Goal: Task Accomplishment & Management: Use online tool/utility

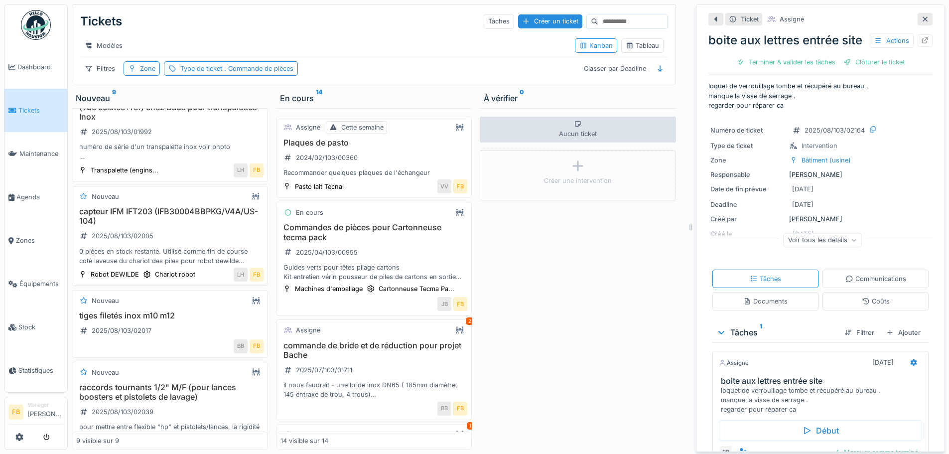
scroll to position [149, 0]
click at [168, 240] on div "capteur IFM IFT203 (IFB30004BBPKG/V4A/US-104) 2025/08/103/02005 0 pièces en sto…" at bounding box center [169, 235] width 187 height 59
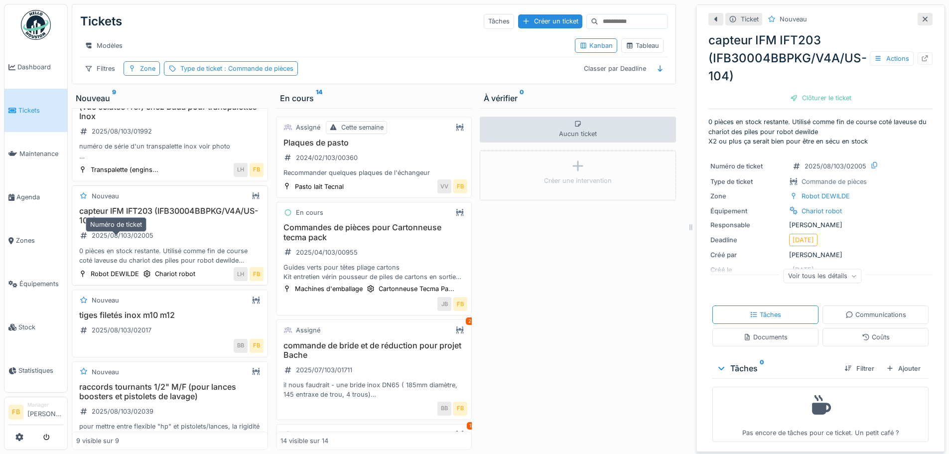
click at [133, 240] on div "2025/08/103/02005" at bounding box center [123, 235] width 62 height 9
click at [819, 103] on div "Clôturer le ticket" at bounding box center [820, 97] width 69 height 13
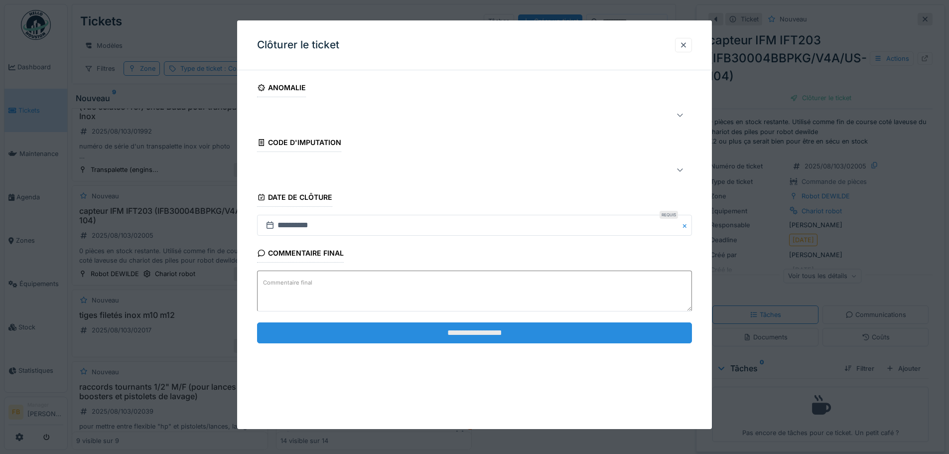
click at [452, 331] on input "**********" at bounding box center [474, 332] width 435 height 21
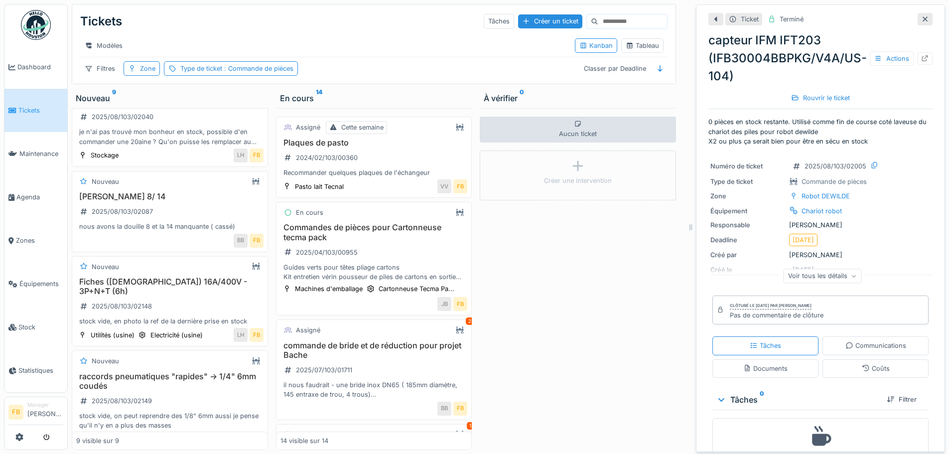
scroll to position [576, 0]
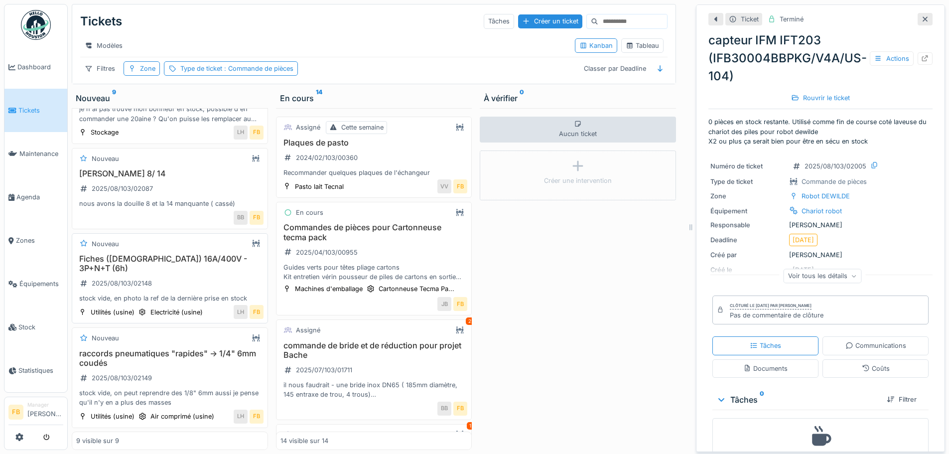
click at [179, 269] on div "Fiches (mâles) 16A/400V - 3P+N+T (6h) 2025/08/103/02148 stock vide, en photo la…" at bounding box center [169, 278] width 187 height 49
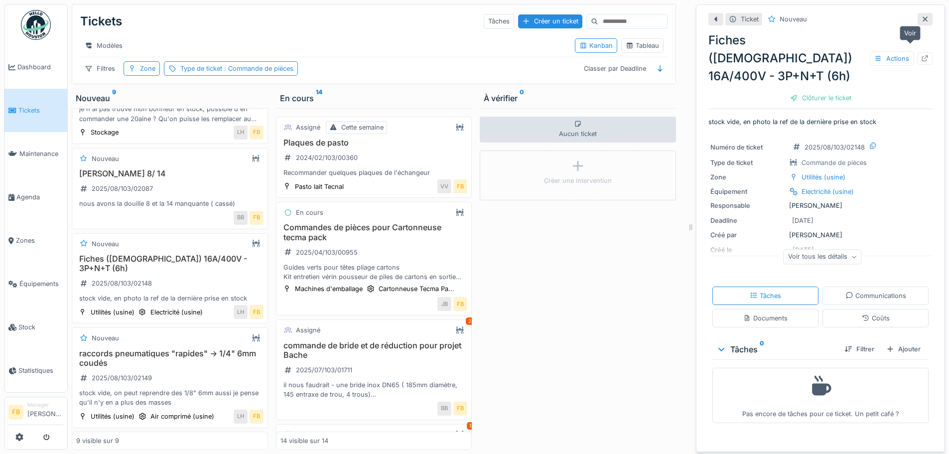
click at [922, 55] on icon at bounding box center [925, 58] width 6 height 6
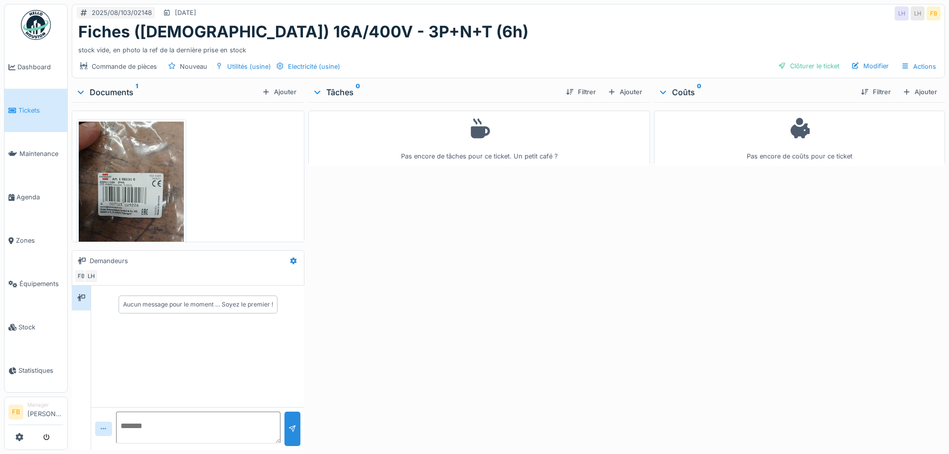
click at [180, 430] on textarea at bounding box center [198, 428] width 164 height 32
type textarea "**********"
click at [289, 425] on div at bounding box center [292, 428] width 8 height 9
